Goal: Find specific page/section

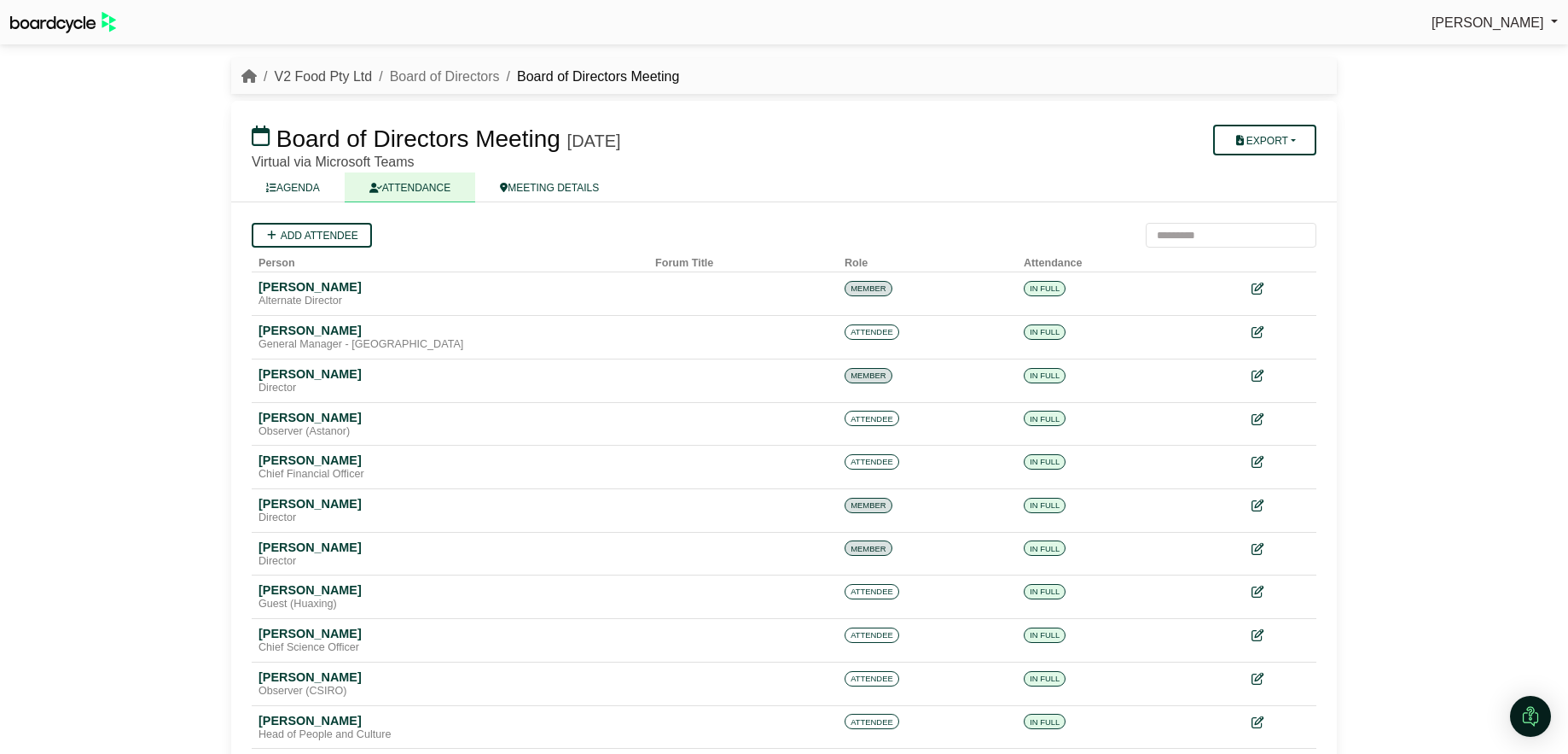
click at [352, 72] on link "V2 Food Pty Ltd" at bounding box center [323, 76] width 98 height 15
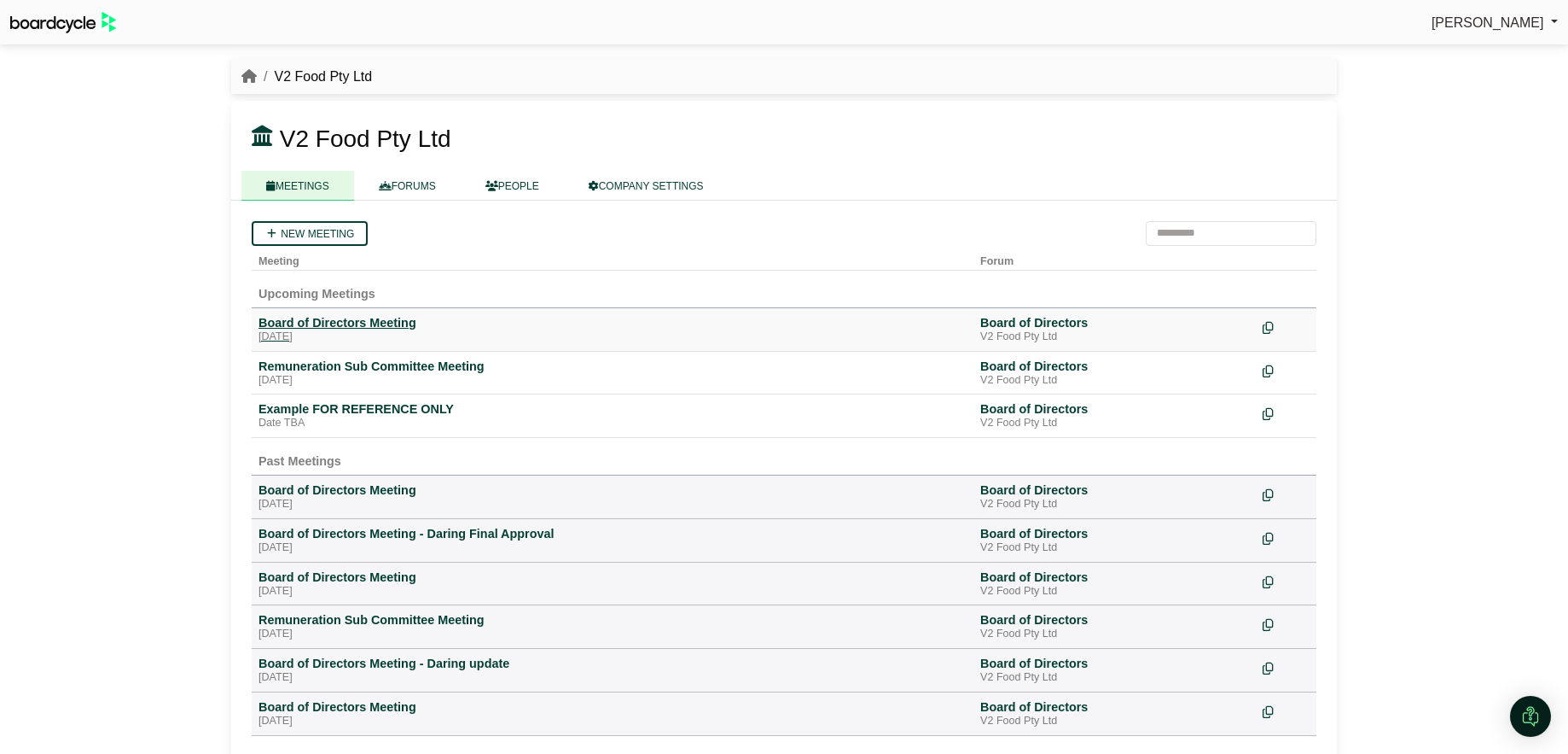
click at [375, 324] on div "Board of Directors Meeting" at bounding box center [612, 323] width 708 height 16
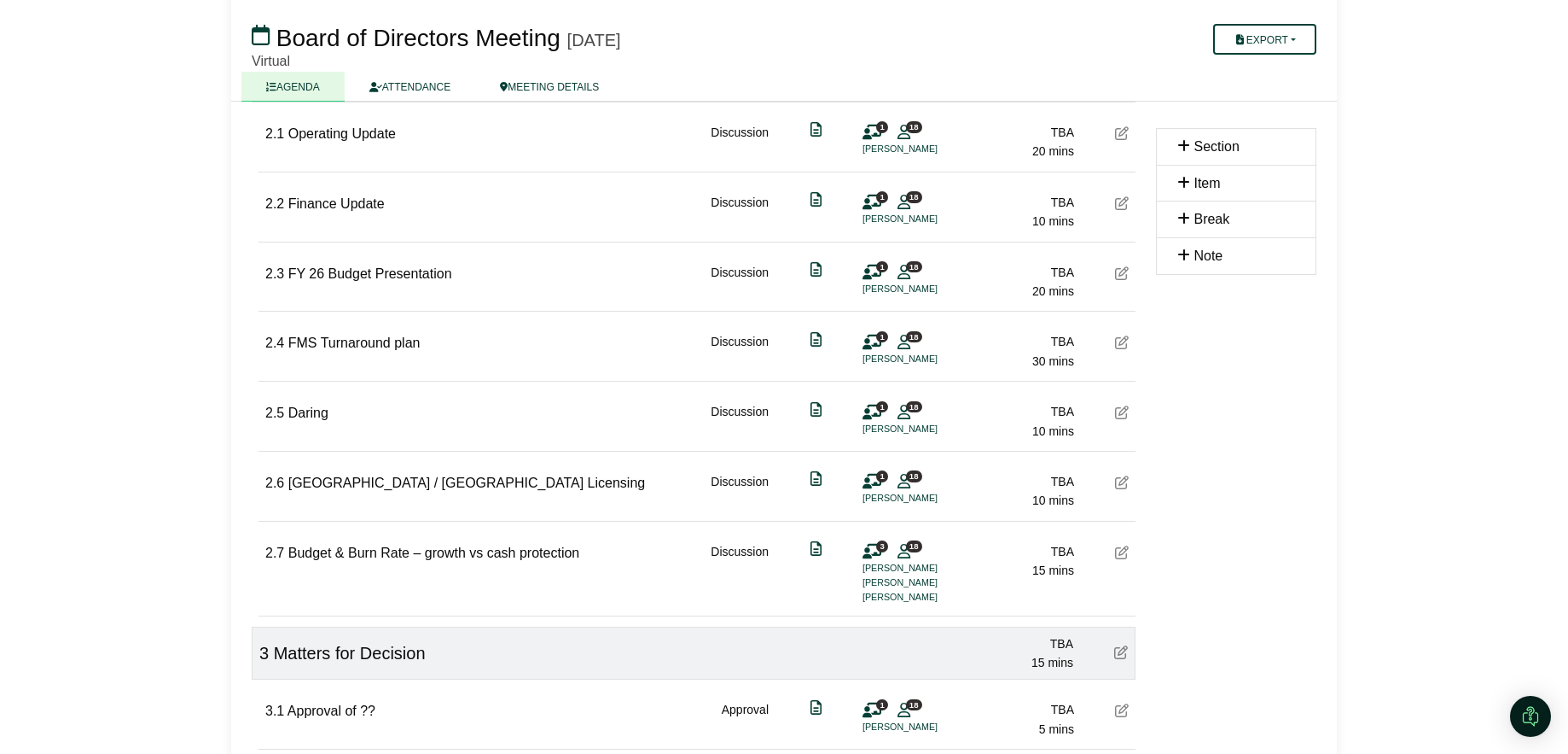
scroll to position [682, 0]
